Goal: Navigation & Orientation: Find specific page/section

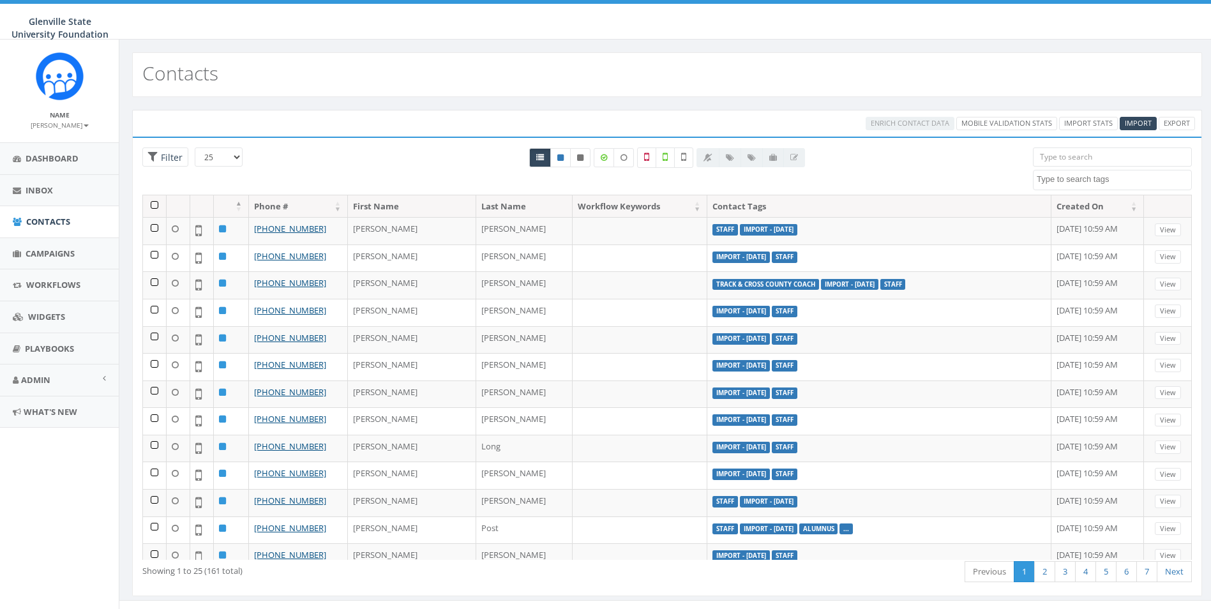
select select
click at [87, 383] on link "Admin" at bounding box center [59, 379] width 119 height 31
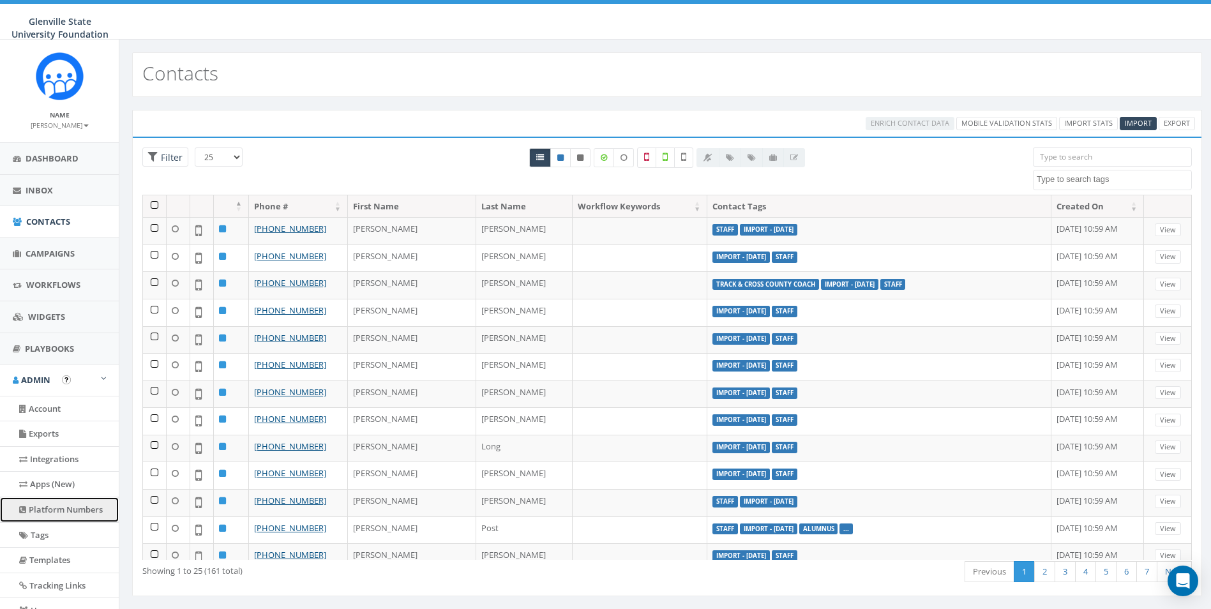
click at [87, 506] on link "Platform Numbers" at bounding box center [59, 509] width 119 height 25
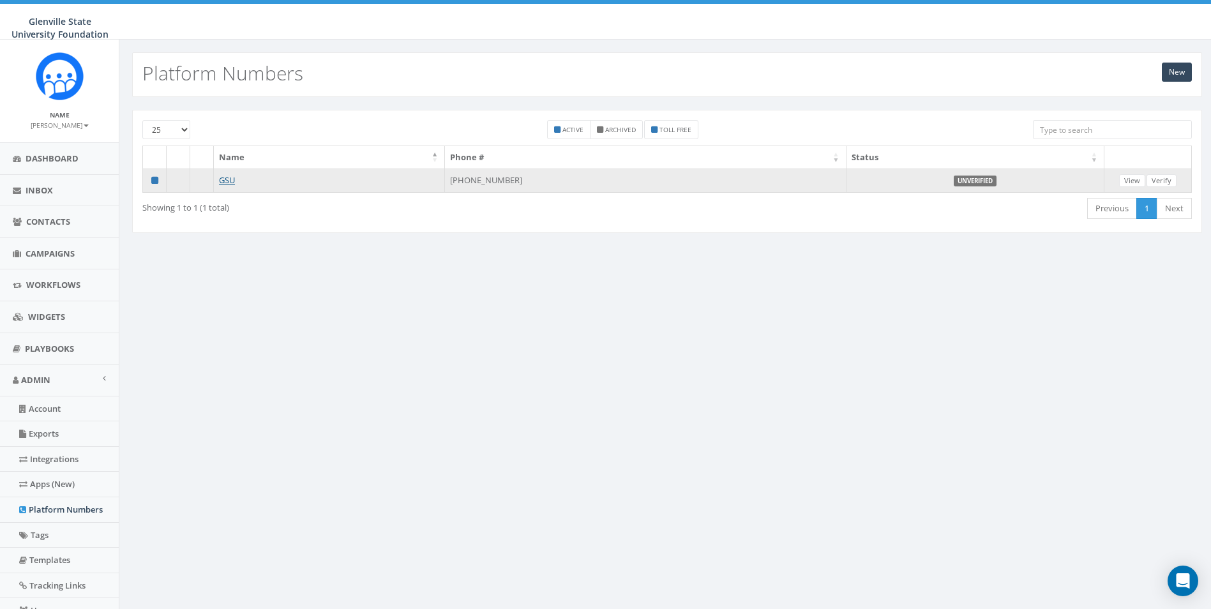
click at [214, 181] on td "GSU" at bounding box center [329, 180] width 231 height 24
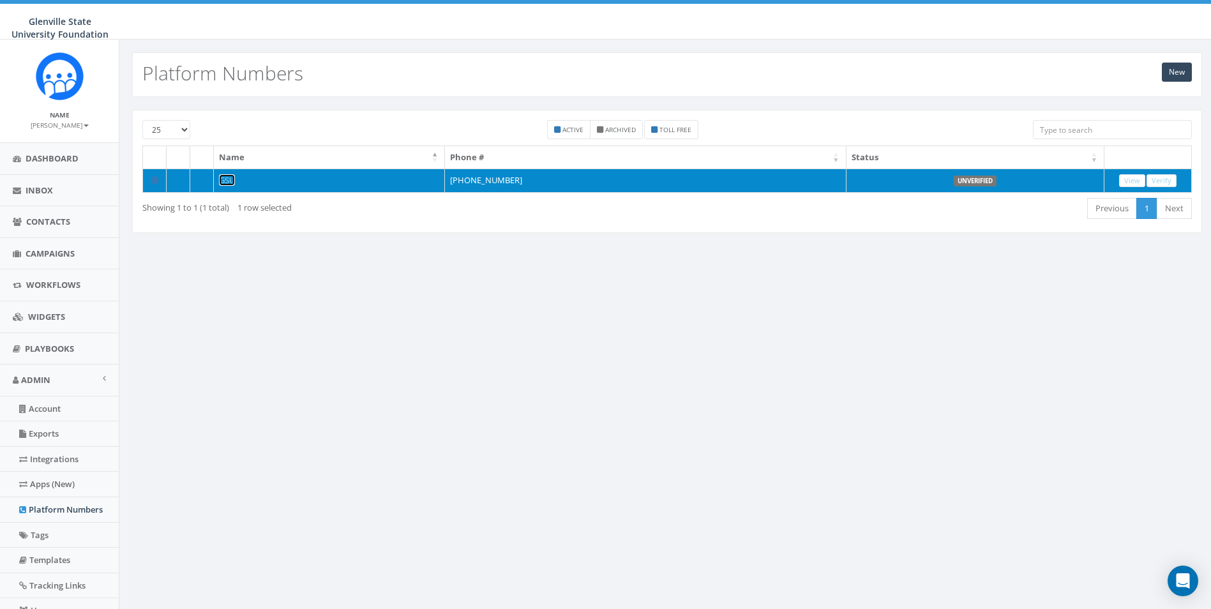
click at [229, 180] on link "GSU" at bounding box center [227, 179] width 16 height 11
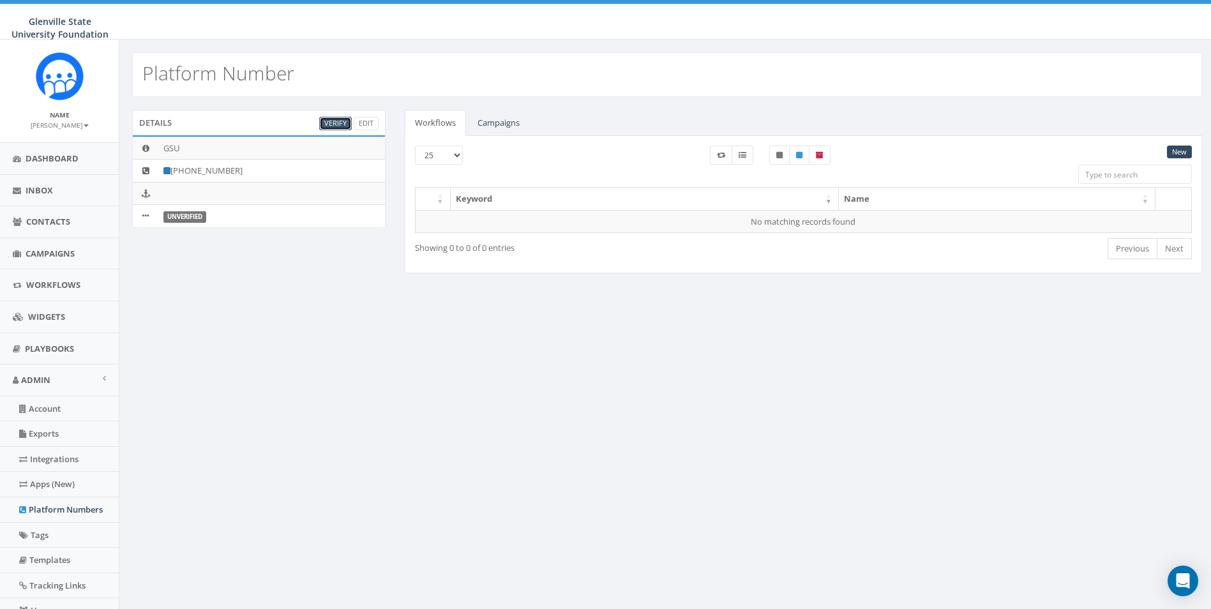
click at [339, 126] on link "Verify" at bounding box center [335, 123] width 33 height 13
click at [338, 123] on link "Verify" at bounding box center [335, 123] width 33 height 13
click at [146, 213] on icon at bounding box center [145, 216] width 6 height 8
click at [180, 219] on label "Unverified" at bounding box center [184, 216] width 43 height 11
click at [359, 121] on link "Edit" at bounding box center [366, 123] width 25 height 13
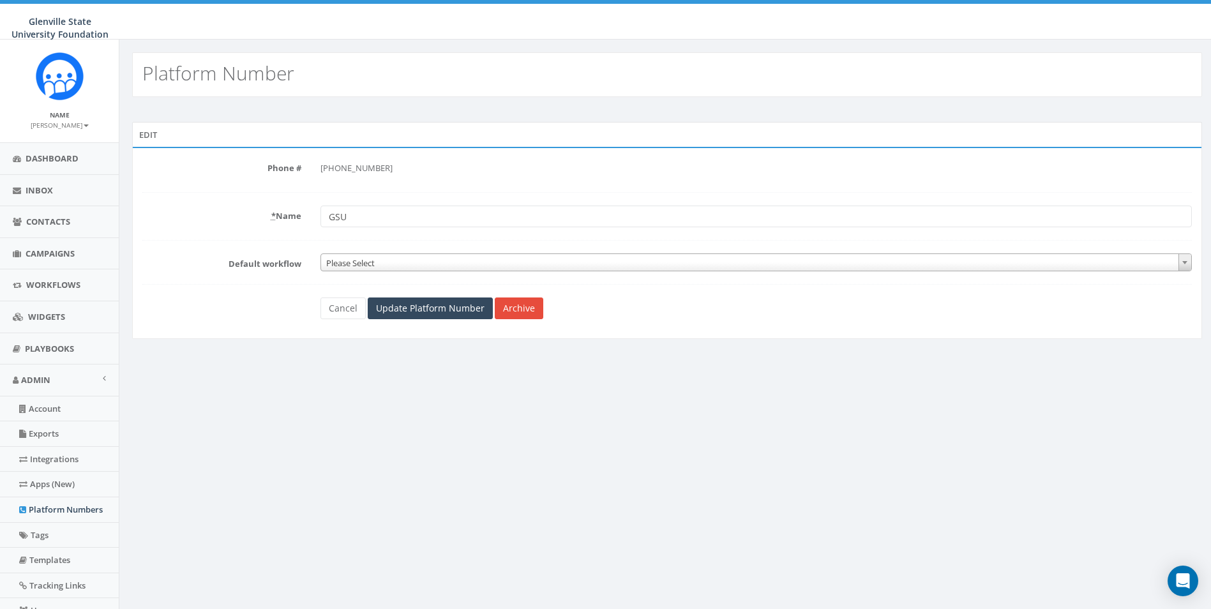
click at [62, 86] on img at bounding box center [60, 76] width 48 height 48
click at [52, 193] on span "Inbox" at bounding box center [39, 189] width 27 height 11
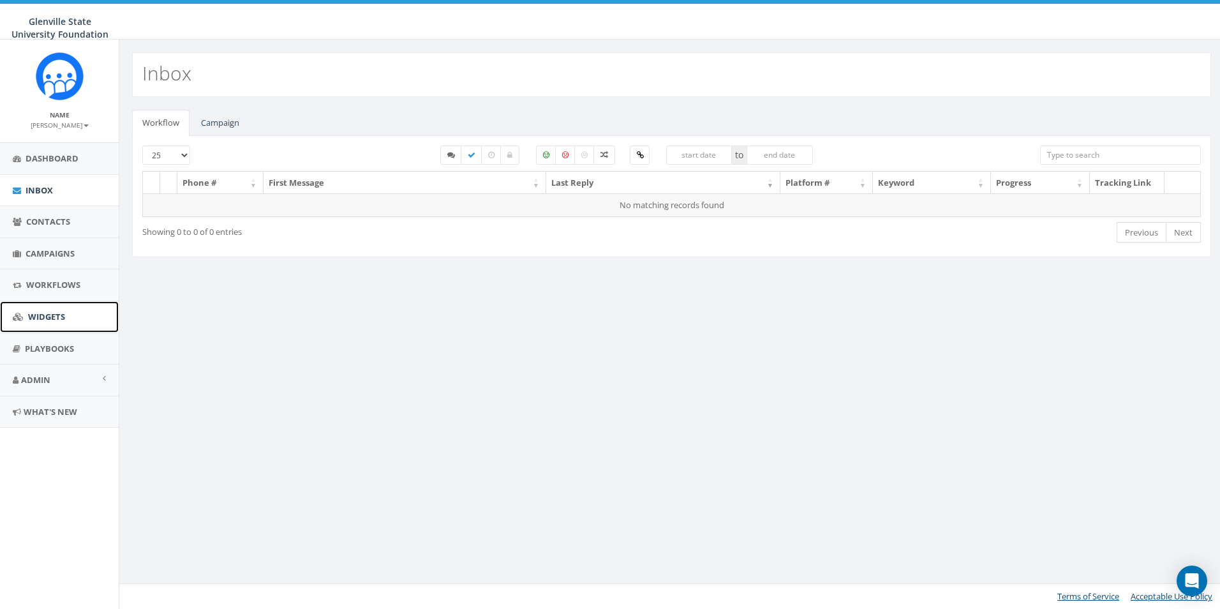
click at [76, 313] on link "Widgets" at bounding box center [59, 316] width 119 height 31
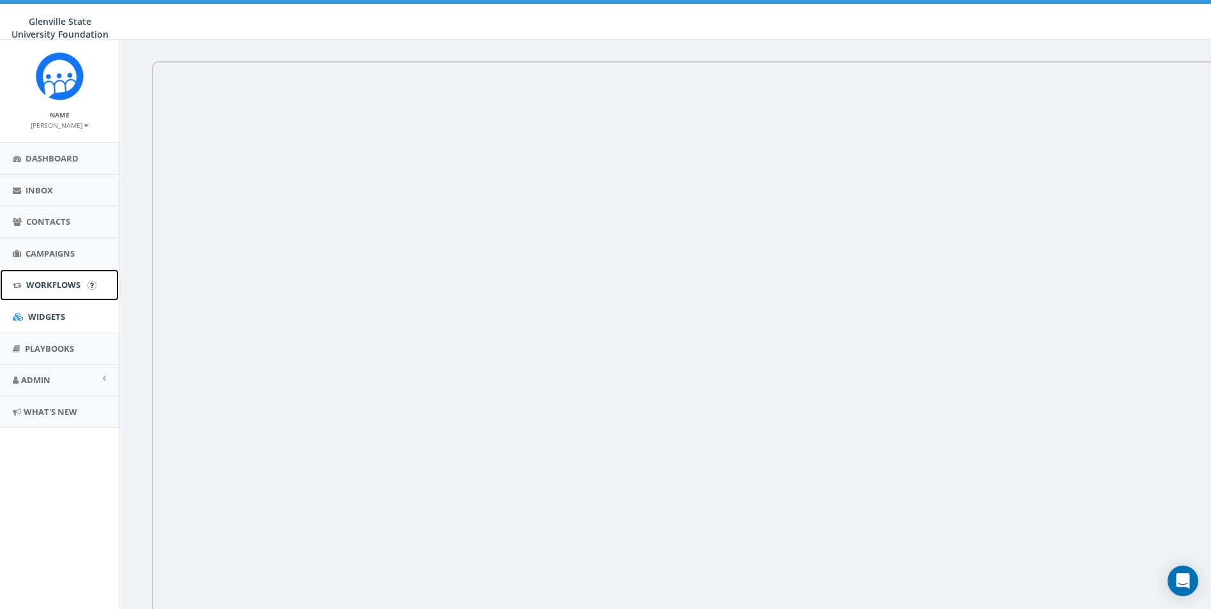
click at [54, 292] on link "Workflows" at bounding box center [59, 284] width 119 height 31
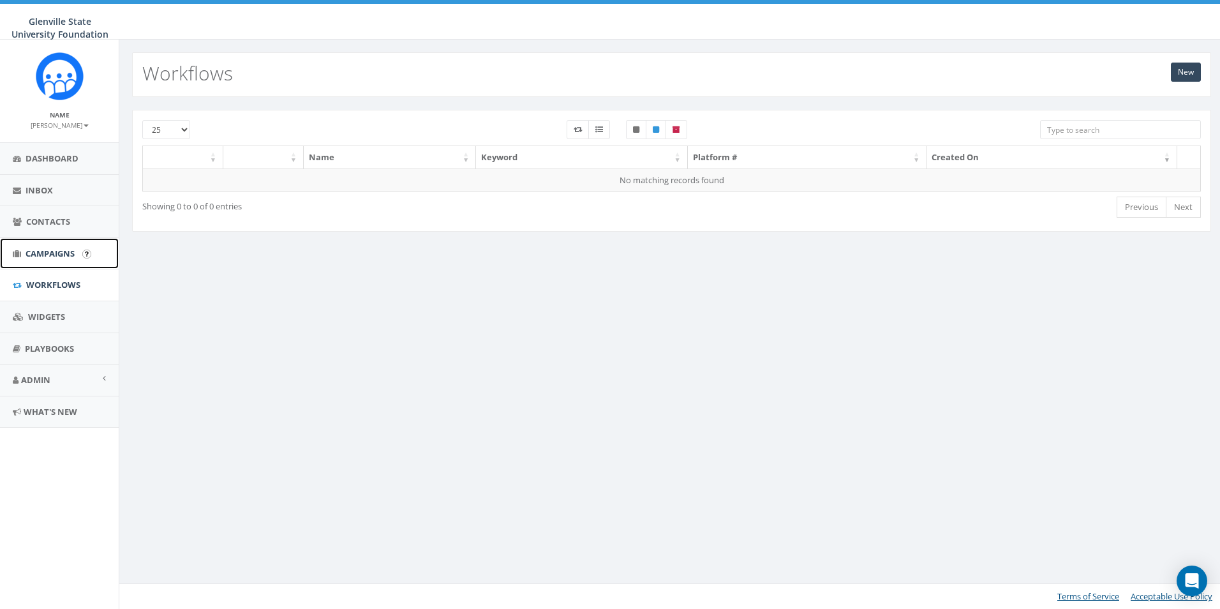
click at [58, 257] on span "Campaigns" at bounding box center [50, 253] width 49 height 11
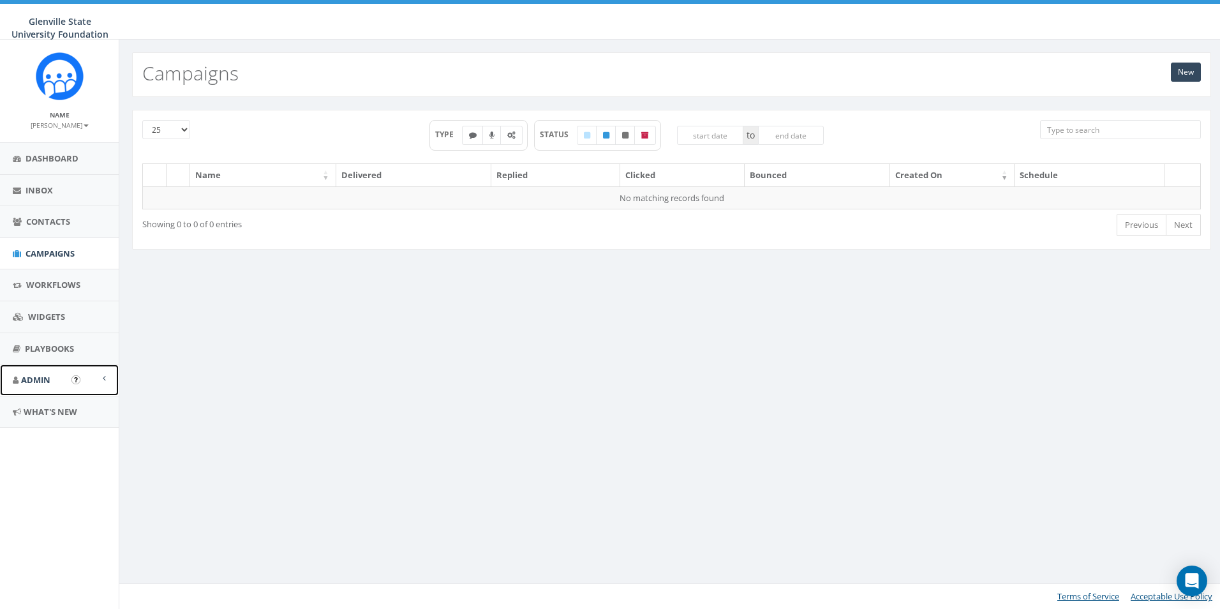
click at [55, 384] on link "Admin" at bounding box center [59, 379] width 119 height 31
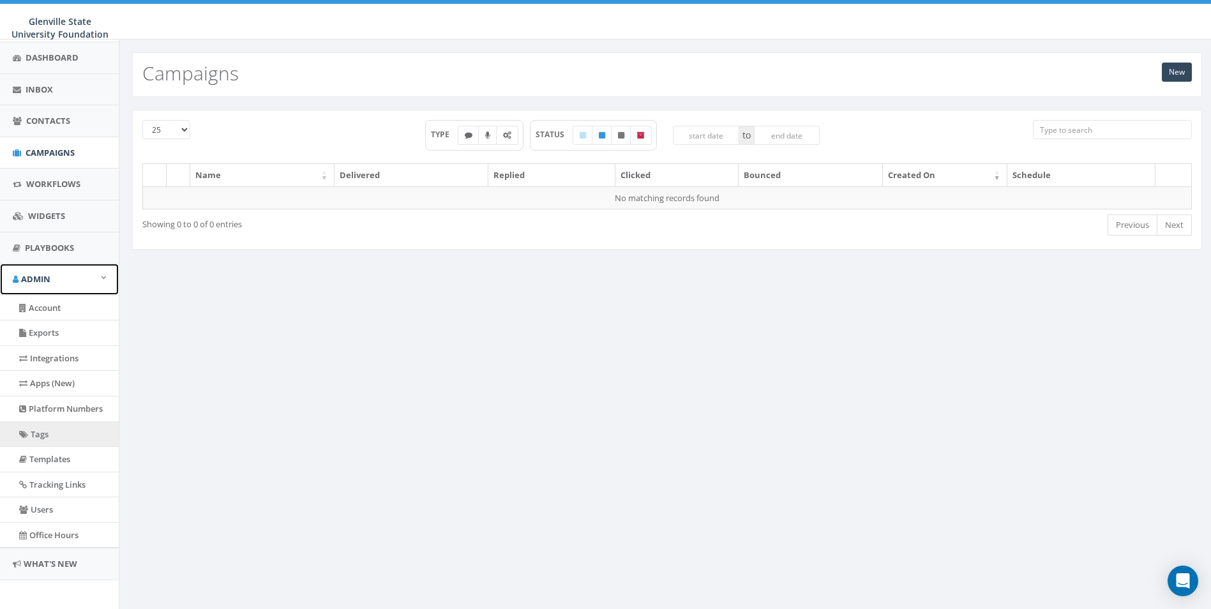
scroll to position [108, 0]
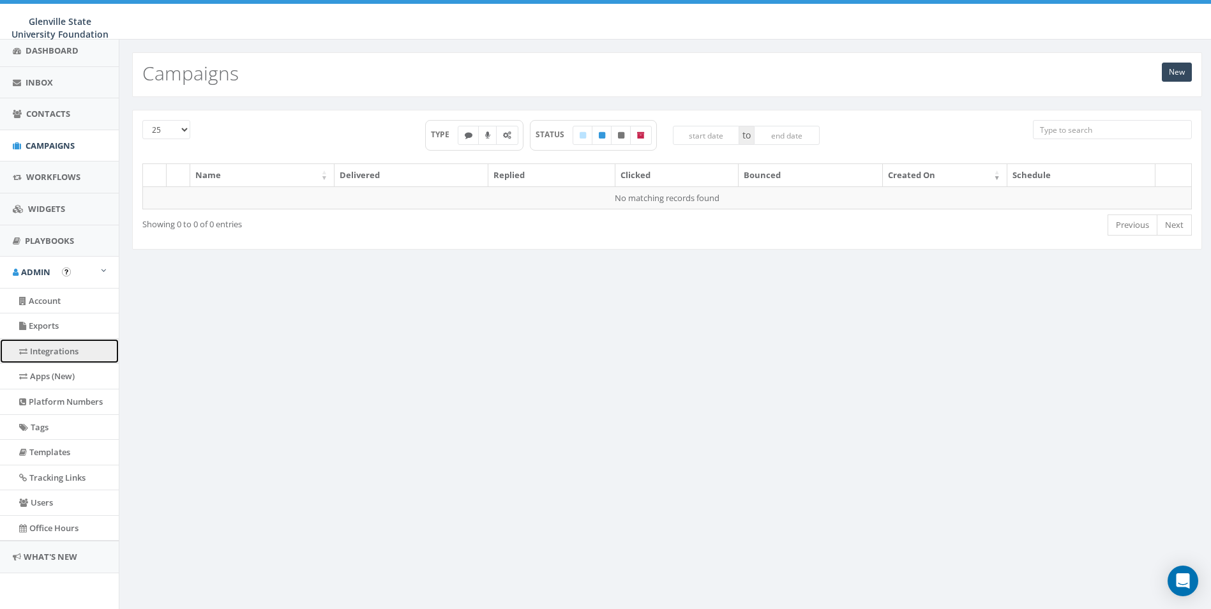
click at [56, 355] on link "Integrations" at bounding box center [59, 351] width 119 height 25
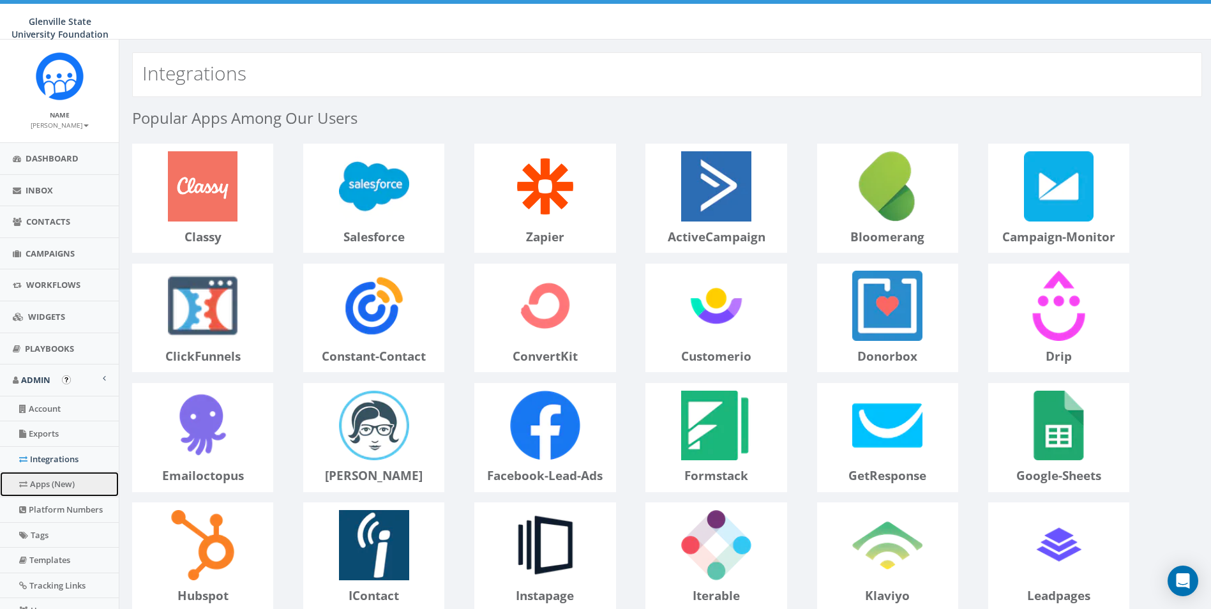
click at [61, 488] on link "Apps (New)" at bounding box center [59, 484] width 119 height 25
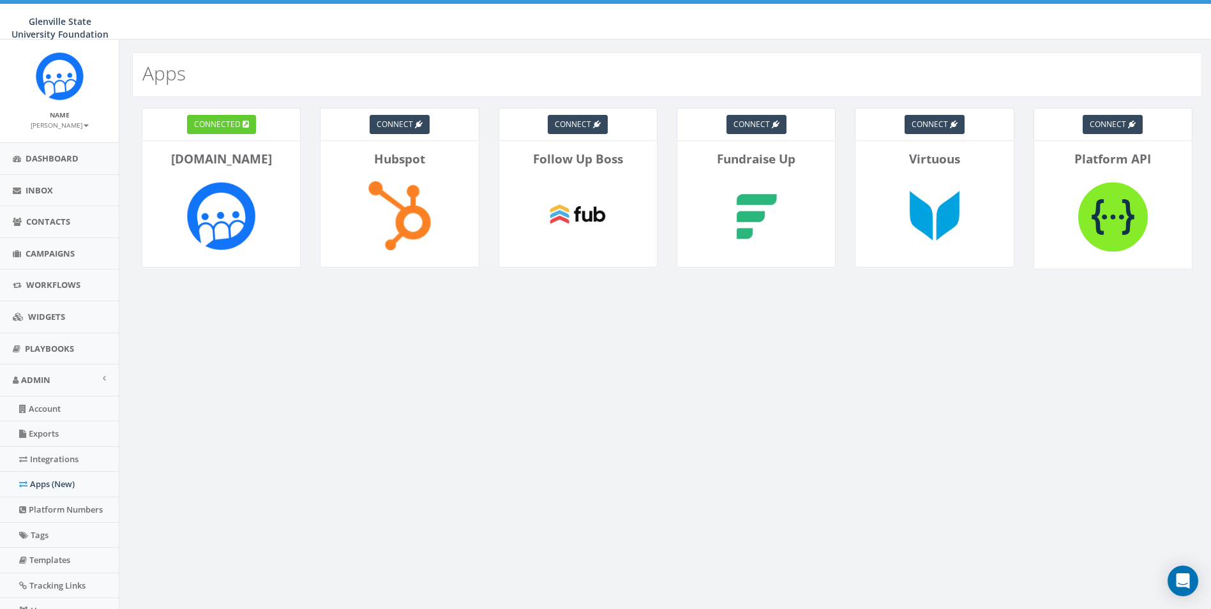
click at [231, 225] on img at bounding box center [220, 215] width 83 height 83
click at [215, 113] on div "connected" at bounding box center [221, 124] width 159 height 33
click at [225, 124] on span "connected" at bounding box center [217, 124] width 47 height 11
